Goal: Find specific page/section: Find specific page/section

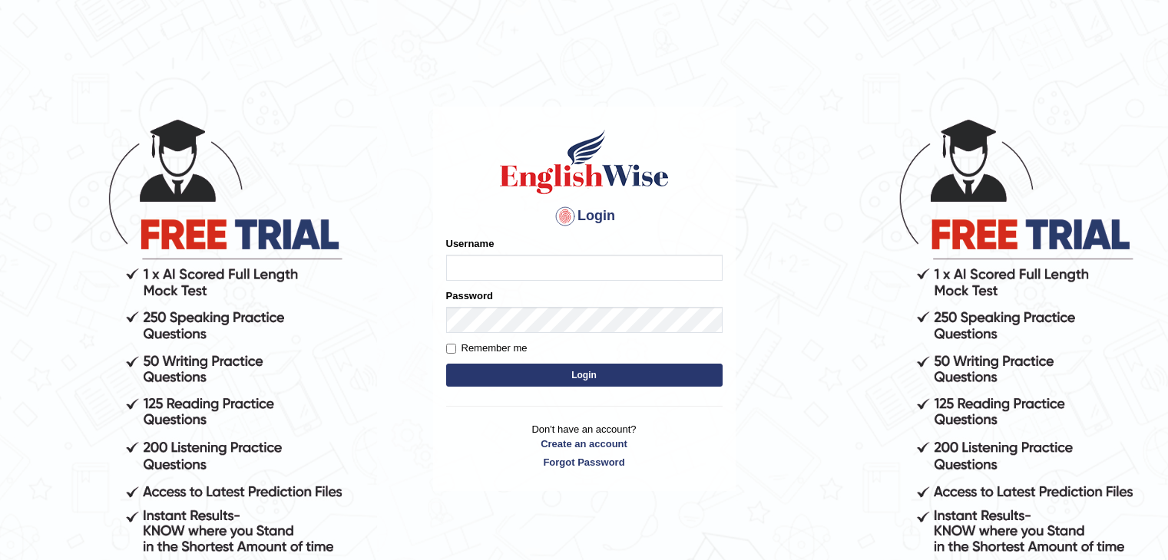
type input "0474579991"
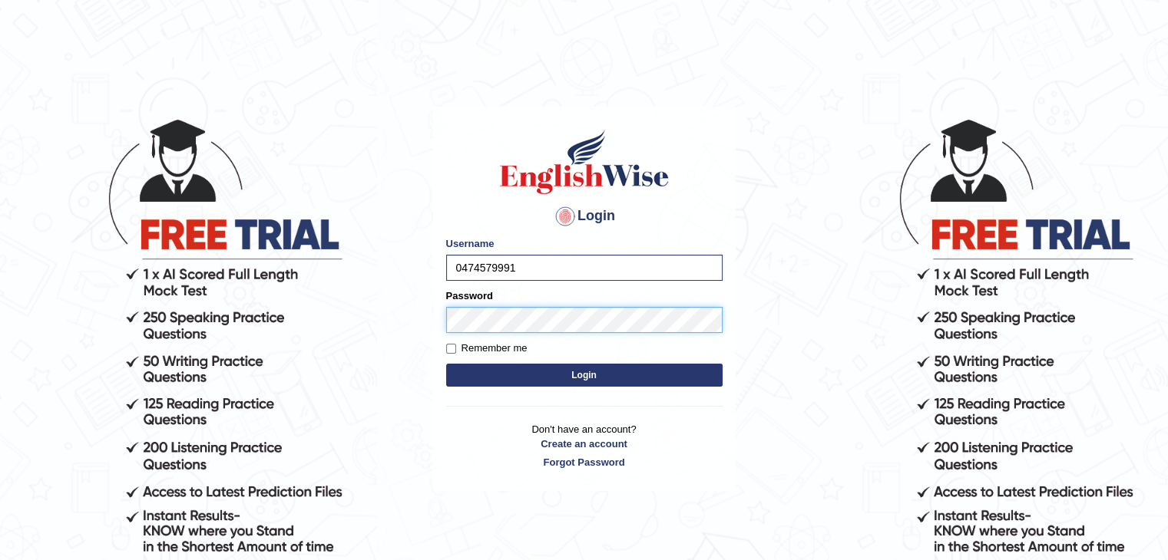
click at [446, 364] on button "Login" at bounding box center [584, 375] width 276 height 23
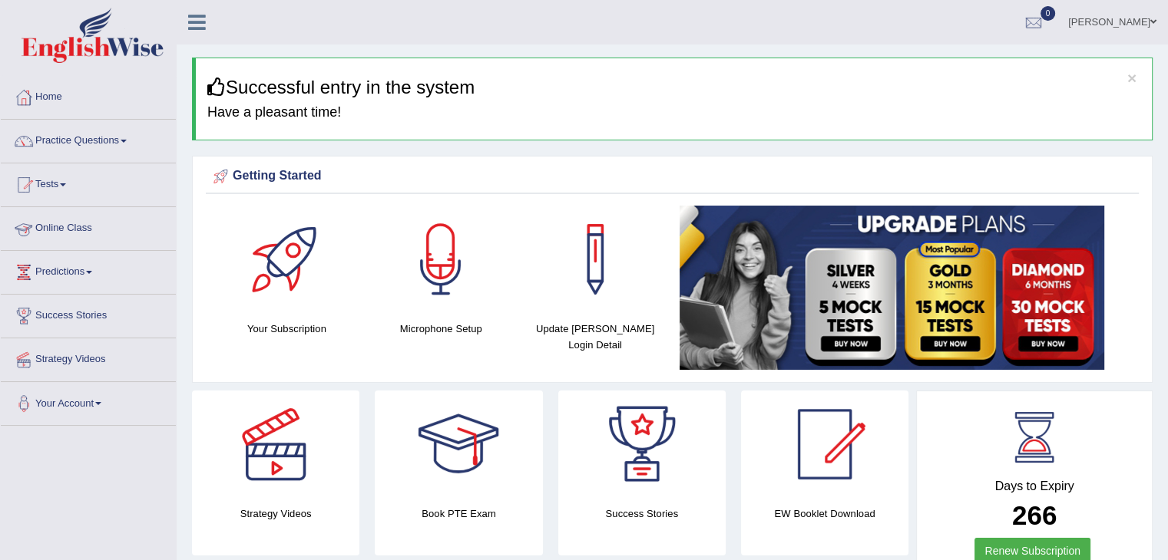
click at [80, 229] on link "Online Class" at bounding box center [88, 226] width 175 height 38
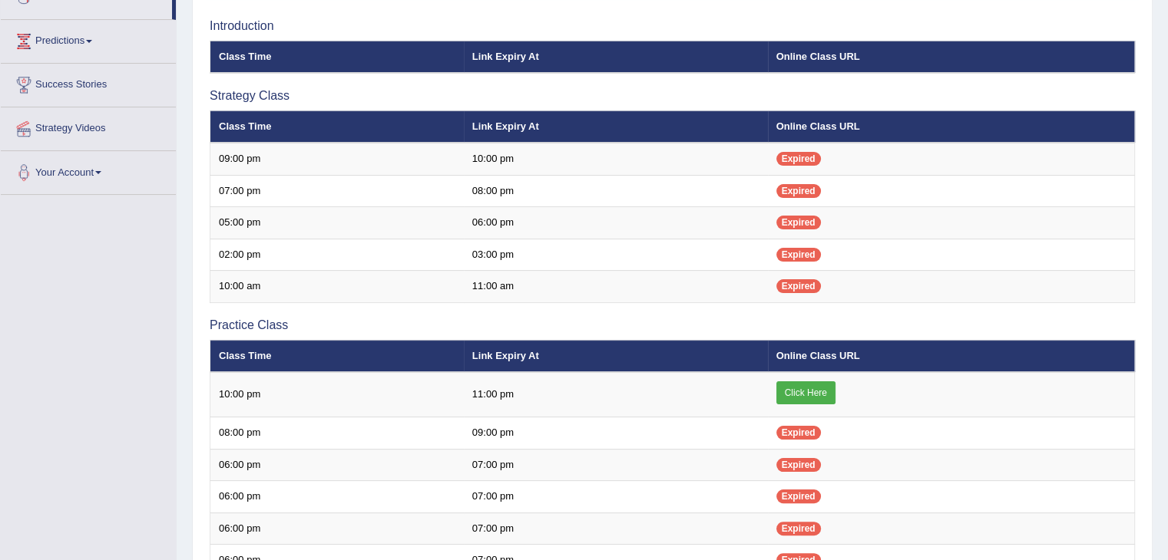
scroll to position [230, 0]
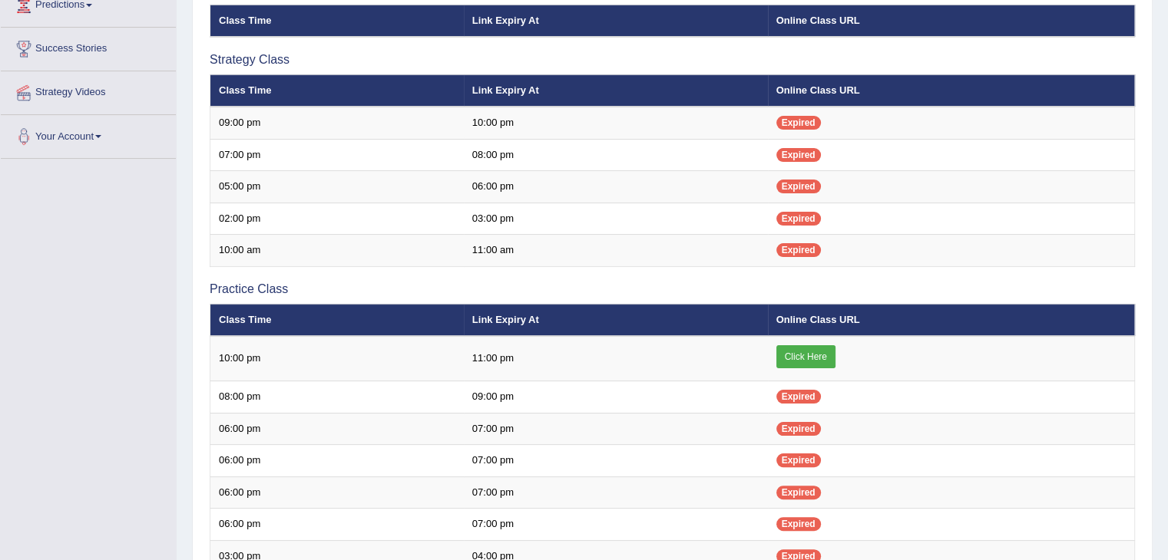
scroll to position [230, 0]
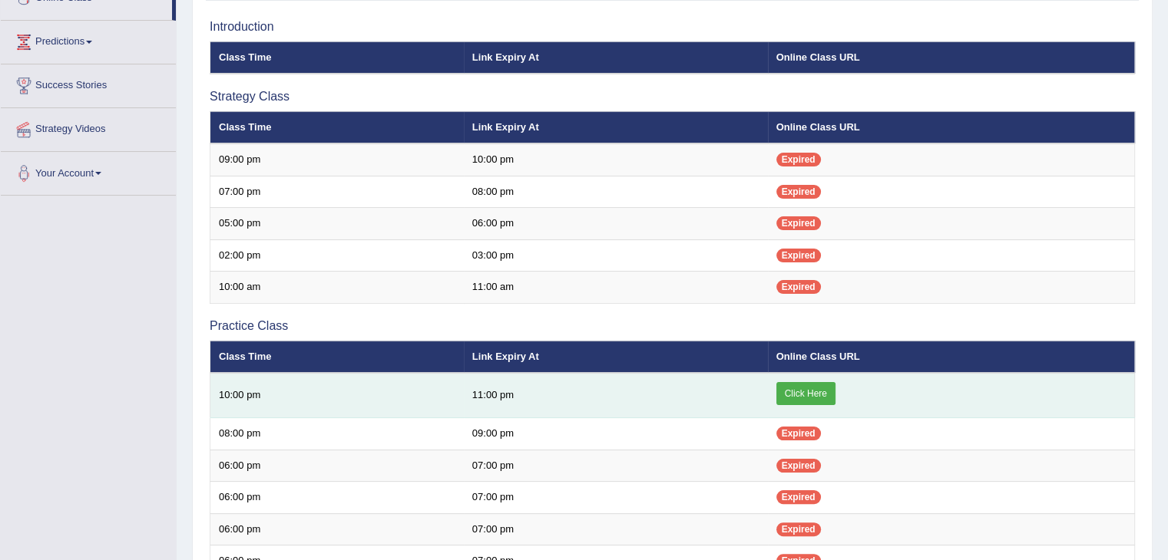
click at [798, 385] on link "Click Here" at bounding box center [805, 393] width 59 height 23
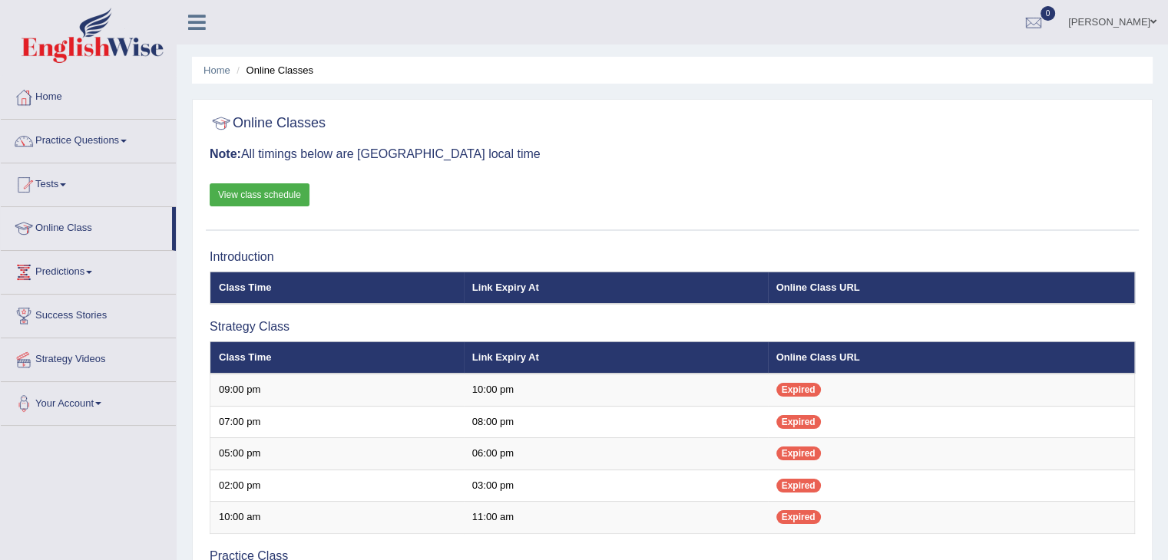
drag, startPoint x: 1175, startPoint y: 302, endPoint x: 1147, endPoint y: 83, distance: 220.6
click at [1147, 83] on div "Home Online Classes Online Classes Note: All timings below are Melbourne local …" at bounding box center [672, 561] width 991 height 1122
